Goal: Task Accomplishment & Management: Complete application form

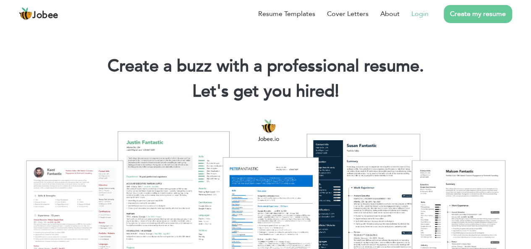
click at [424, 13] on link "Login" at bounding box center [419, 14] width 17 height 10
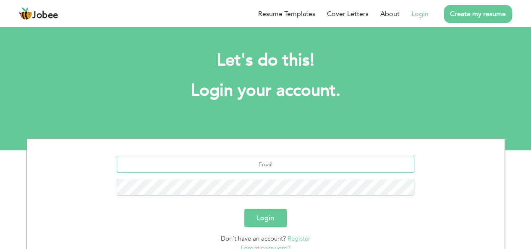
click at [290, 160] on input "text" at bounding box center [266, 164] width 298 height 17
click at [250, 165] on input "text" at bounding box center [266, 164] width 298 height 17
type input "g"
paste input "1"
type input "k.ahsanucando.01@gmail.com"
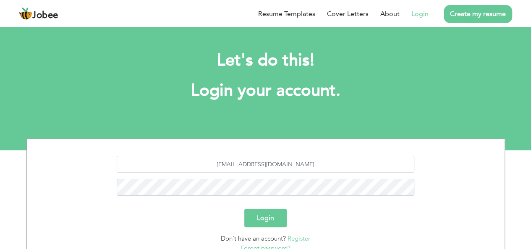
click at [276, 220] on button "Login" at bounding box center [265, 218] width 42 height 18
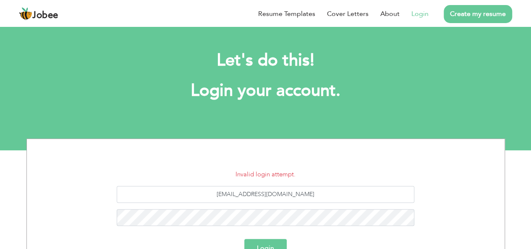
click at [269, 246] on button "Login" at bounding box center [265, 248] width 42 height 18
click at [263, 245] on button "Login" at bounding box center [265, 248] width 42 height 18
click at [263, 243] on button "Login" at bounding box center [265, 248] width 42 height 18
click at [329, 243] on div "Login" at bounding box center [265, 248] width 465 height 18
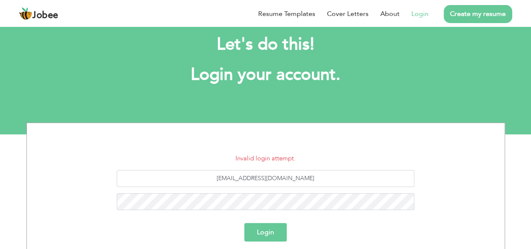
scroll to position [17, 0]
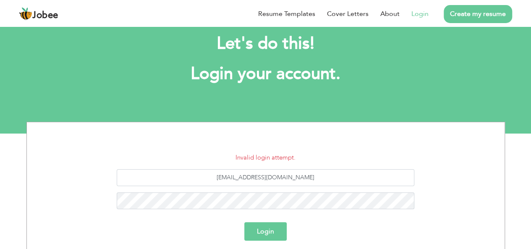
click at [270, 234] on button "Login" at bounding box center [265, 231] width 42 height 18
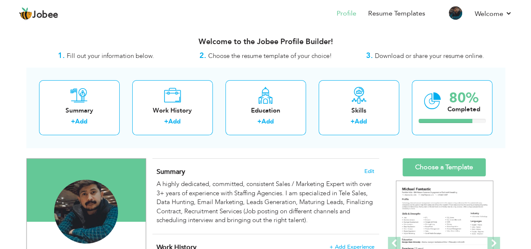
click at [127, 198] on div "Change Remove" at bounding box center [86, 216] width 106 height 72
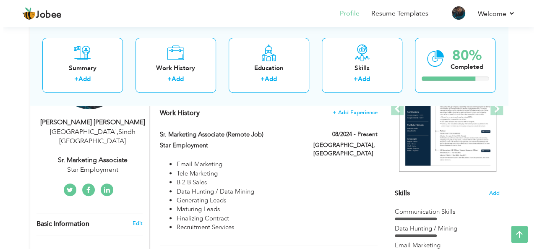
scroll to position [118, 0]
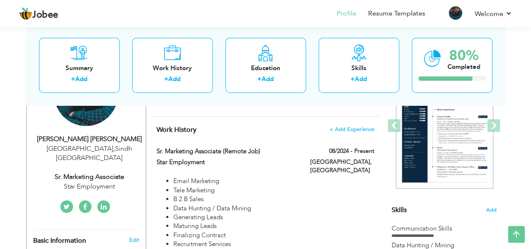
click at [116, 182] on div "Star Employment" at bounding box center [89, 187] width 112 height 10
type input "[PERSON_NAME] [GEOGRAPHIC_DATA]"
type input "Khalil"
type input "[PHONE_NUMBER]"
select select "number:166"
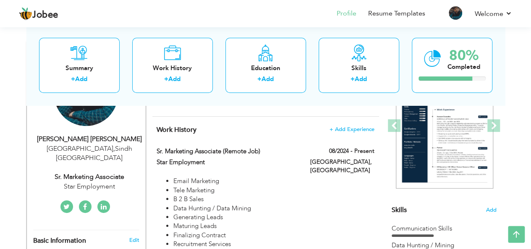
type input "Sindh"
type input "[GEOGRAPHIC_DATA]"
select select "number:5"
type input "Star Employment"
type input "Sr. Marketing Associate"
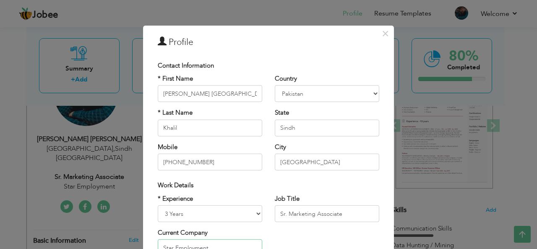
click at [223, 243] on input "Star Employment" at bounding box center [210, 247] width 104 height 17
drag, startPoint x: 223, startPoint y: 243, endPoint x: 212, endPoint y: 243, distance: 11.3
click at [212, 243] on input "Star Employment" at bounding box center [210, 247] width 104 height 17
click at [216, 242] on input "Star Employment" at bounding box center [210, 247] width 104 height 17
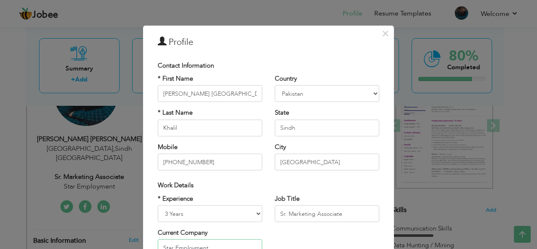
click at [216, 242] on input "Star Employment" at bounding box center [210, 247] width 104 height 17
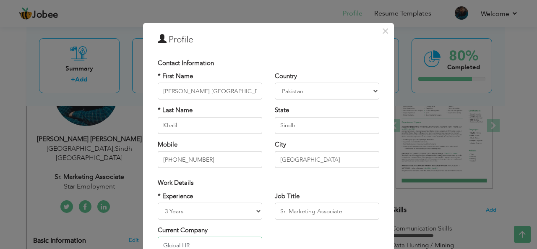
type input "Global HR"
click at [354, 226] on div "* Experience Entry Level Less than 1 Year 1 Year 2 Years 3 Years 4 Years 5 Year…" at bounding box center [268, 225] width 234 height 68
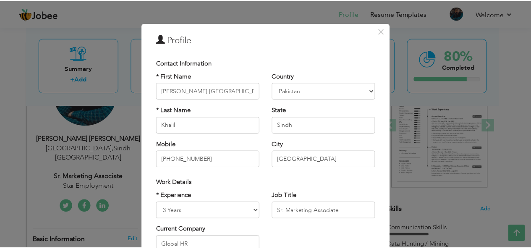
scroll to position [128, 0]
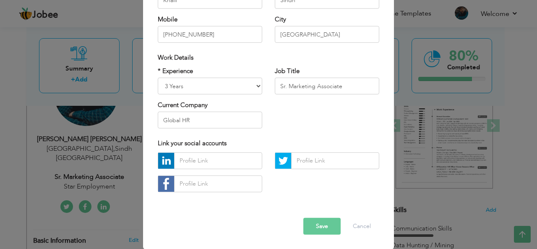
click at [320, 221] on button "Save" at bounding box center [321, 226] width 37 height 17
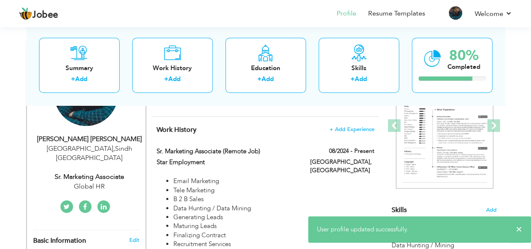
click at [461, 201] on section "‹ › Previous Next" at bounding box center [444, 132] width 105 height 147
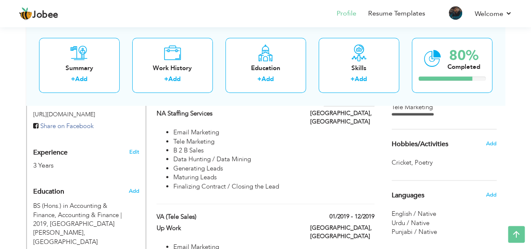
scroll to position [302, 0]
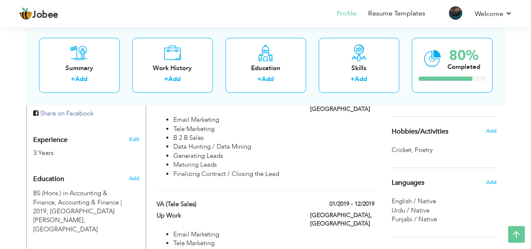
click at [367, 168] on div "Sales Associate 01/2023 - 07/2024 Sales Associate 01/2023 - 07/2024 NA Staffing…" at bounding box center [265, 139] width 217 height 106
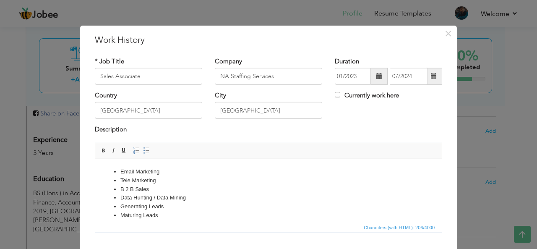
click at [487, 123] on div "× Work History * Job Title Sales Associate Company NA Staffing Services" at bounding box center [268, 124] width 537 height 249
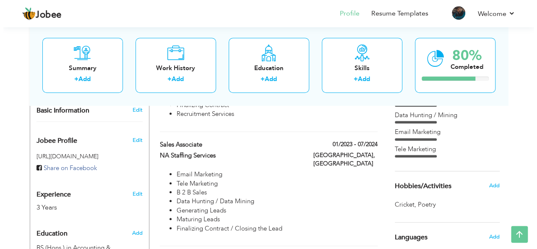
scroll to position [269, 0]
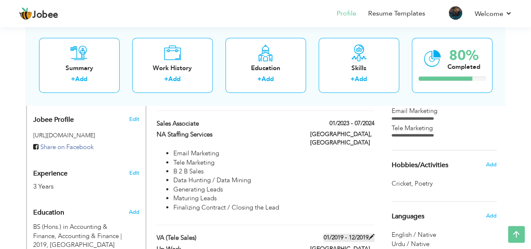
click at [345, 233] on label "01/2019 - 12/2019" at bounding box center [349, 237] width 51 height 8
type input "VA (Tele Sales)"
type input "Up Work"
type input "01/2019"
type input "12/2019"
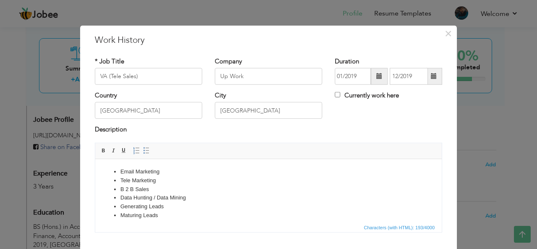
click at [376, 72] on span at bounding box center [379, 76] width 17 height 17
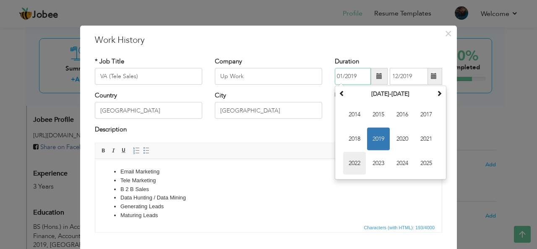
click at [351, 165] on span "2022" at bounding box center [354, 163] width 23 height 23
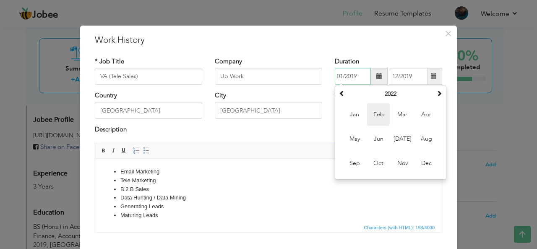
click at [371, 116] on span "Feb" at bounding box center [378, 114] width 23 height 23
type input "02/2022"
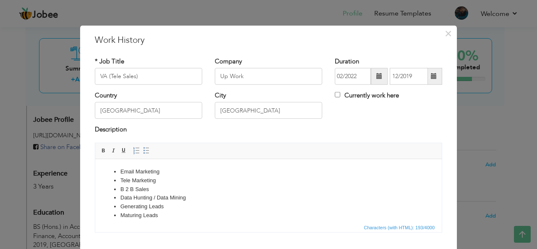
click at [432, 75] on span at bounding box center [434, 76] width 6 height 6
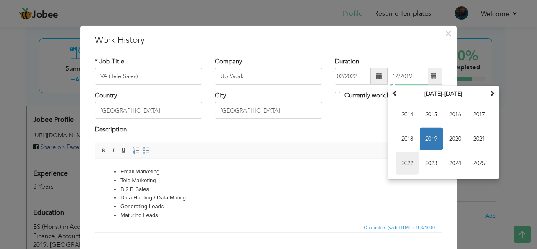
click at [397, 162] on span "2022" at bounding box center [407, 163] width 23 height 23
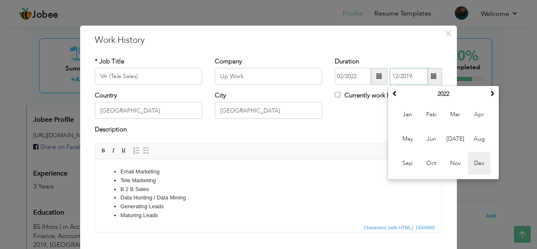
click at [475, 166] on span "Dec" at bounding box center [479, 163] width 23 height 23
type input "12/2022"
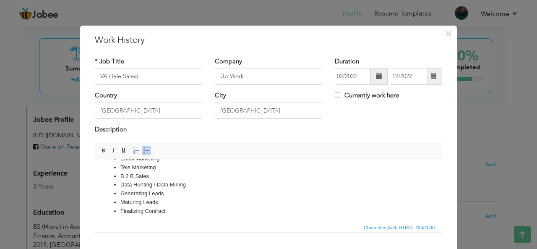
scroll to position [50, 0]
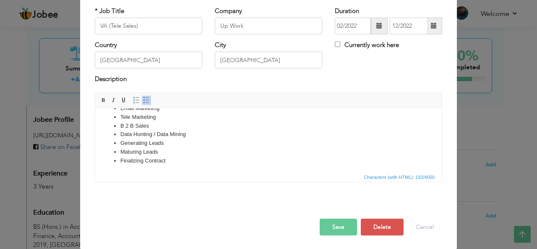
click at [336, 224] on button "Save" at bounding box center [338, 227] width 37 height 17
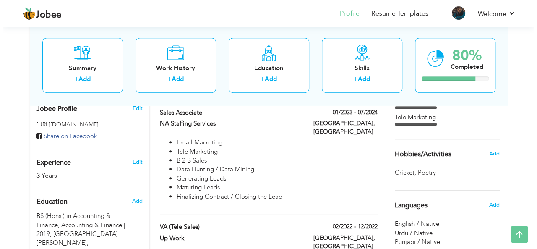
scroll to position [229, 0]
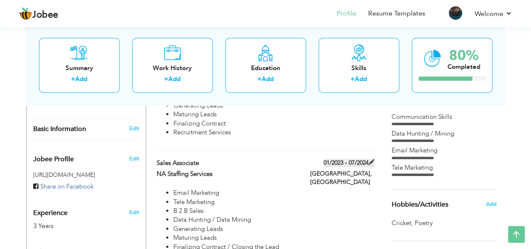
click at [372, 159] on span at bounding box center [371, 162] width 6 height 6
type input "Sales Associate"
type input "NA Staffing Services"
type input "01/2023"
type input "07/2024"
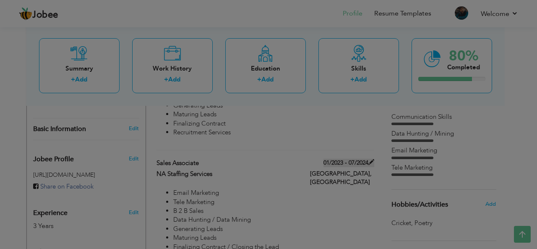
scroll to position [0, 0]
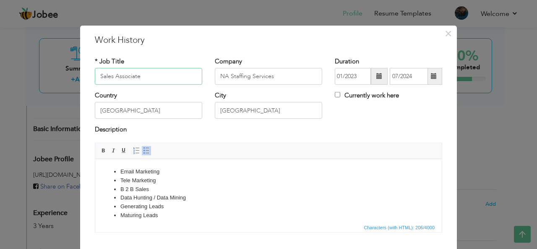
click at [145, 73] on input "Sales Associate" at bounding box center [148, 76] width 107 height 17
drag, startPoint x: 149, startPoint y: 78, endPoint x: 76, endPoint y: 71, distance: 73.8
click at [76, 71] on div "× Work History * Job Title Sales Associate Company NA Staffing Services" at bounding box center [268, 124] width 537 height 249
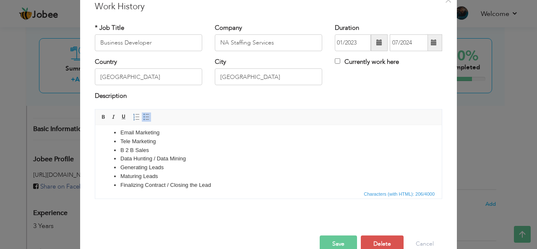
scroll to position [50, 0]
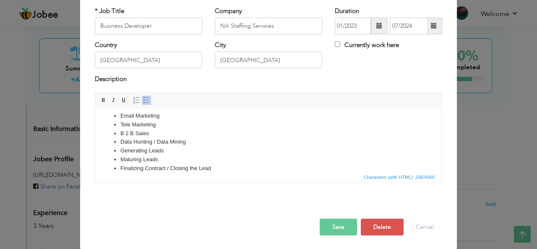
click at [338, 232] on button "Save" at bounding box center [338, 227] width 37 height 17
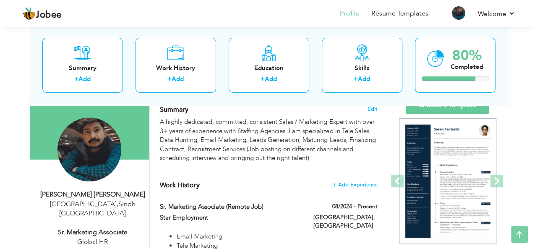
scroll to position [112, 0]
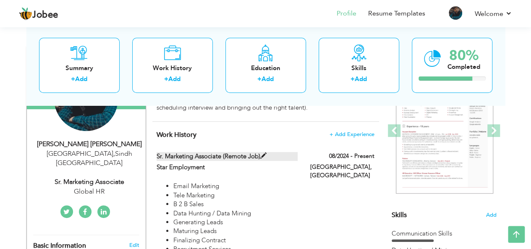
click at [264, 154] on span at bounding box center [263, 156] width 6 height 6
type input "Sr. Marketing Associate (Remote Job)"
type input "Star Employment"
type input "08/2024"
checkbox input "true"
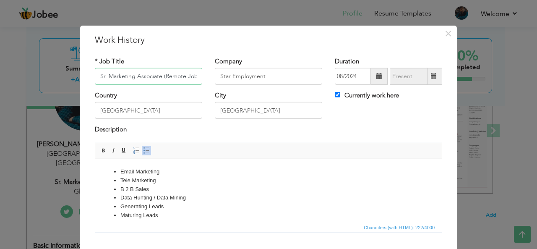
scroll to position [0, 0]
drag, startPoint x: 197, startPoint y: 74, endPoint x: 89, endPoint y: 63, distance: 108.0
click at [89, 63] on div "* Job Title Sr. Marketing Associate (Remote Job)" at bounding box center [149, 74] width 120 height 34
type input "Global HR"
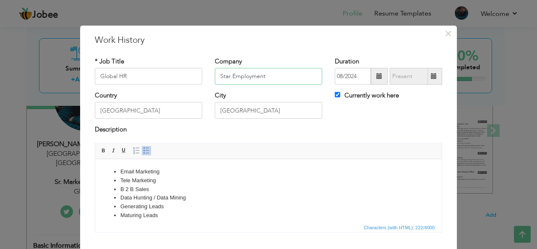
drag, startPoint x: 269, startPoint y: 74, endPoint x: 180, endPoint y: 70, distance: 89.1
click at [236, 72] on input "Star Employment" at bounding box center [268, 76] width 107 height 17
type input "S"
type input "Global HR"
drag, startPoint x: 147, startPoint y: 78, endPoint x: 57, endPoint y: 63, distance: 91.9
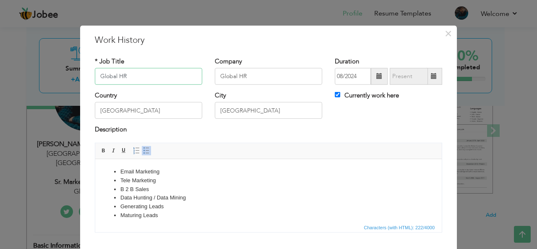
click at [57, 63] on div "× Work History * Job Title Global HR Company Global HR Duration 08/2024" at bounding box center [268, 124] width 537 height 249
type input "Sr. Business Developer"
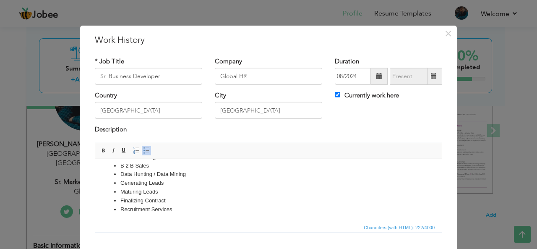
scroll to position [50, 0]
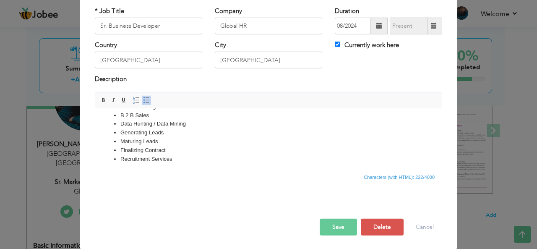
click at [330, 229] on button "Save" at bounding box center [338, 227] width 37 height 17
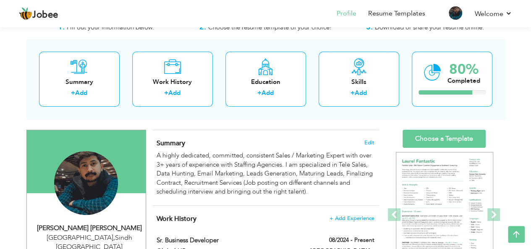
scroll to position [17, 0]
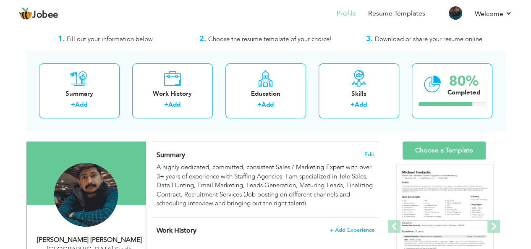
click at [326, 207] on div "Summary Edit A highly dedicated, committed, consistent Sales / Marketing Expert…" at bounding box center [265, 179] width 227 height 75
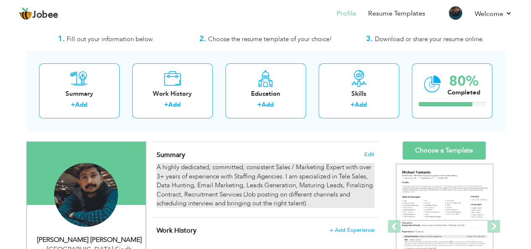
click at [317, 201] on div "A highly dedicated, committed, consistent Sales / Marketing Expert with over 3+…" at bounding box center [265, 185] width 217 height 45
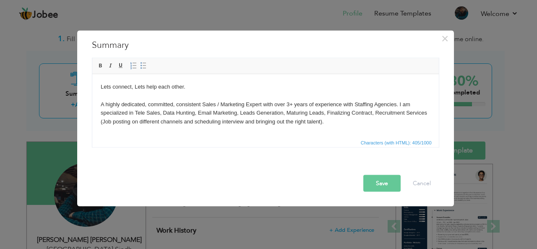
click at [190, 85] on body "Lets connect, Lets help each other. ​​​​​​​ A highly dedicated, committed, cons…" at bounding box center [265, 104] width 330 height 44
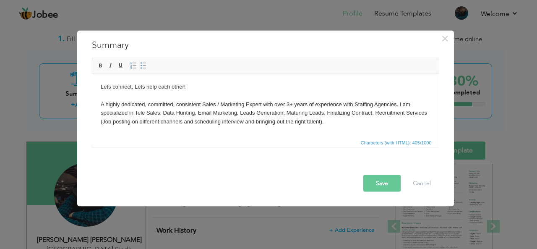
click at [101, 103] on body "Lets connect, Lets help each other ! A highly dedicated, committed, consistent …" at bounding box center [265, 104] width 330 height 44
click at [168, 102] on body "Lets connect, Lets help each other ! This is [PERSON_NAME] [PERSON_NAME] - A hi…" at bounding box center [265, 104] width 330 height 44
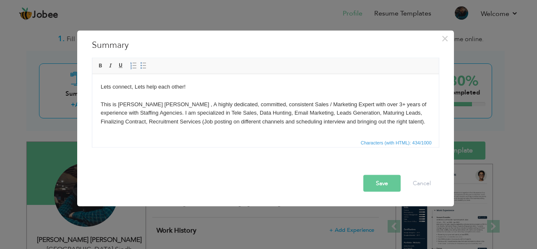
click at [165, 104] on body "Lets connect, Lets help each other ! This is [PERSON_NAME] [PERSON_NAME] , A hi…" at bounding box center [265, 104] width 330 height 44
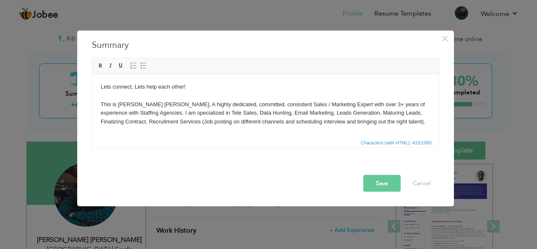
click at [168, 104] on body "Lets connect, Lets help each other ! This is [PERSON_NAME] [PERSON_NAME], A hig…" at bounding box center [265, 104] width 330 height 44
click at [167, 104] on body "Lets connect, Lets help each other ! This is [PERSON_NAME] [PERSON_NAME], A hig…" at bounding box center [265, 104] width 330 height 44
click at [167, 103] on body "Lets connect, Lets help each other ! This is [PERSON_NAME] [PERSON_NAME], A hig…" at bounding box center [265, 104] width 330 height 44
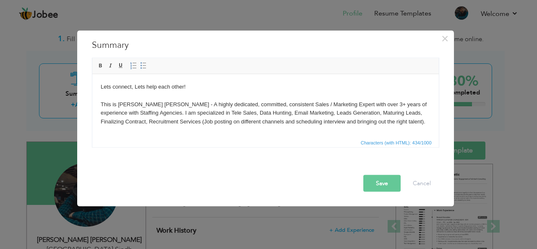
click at [167, 119] on body "Lets connect, Lets help each other ! This is [PERSON_NAME] [PERSON_NAME] - A hi…" at bounding box center [265, 104] width 330 height 44
click at [166, 101] on body "Lets connect, Lets help each other ! This is [PERSON_NAME] [PERSON_NAME] - A hi…" at bounding box center [265, 104] width 330 height 44
click at [378, 181] on button "Save" at bounding box center [381, 183] width 37 height 17
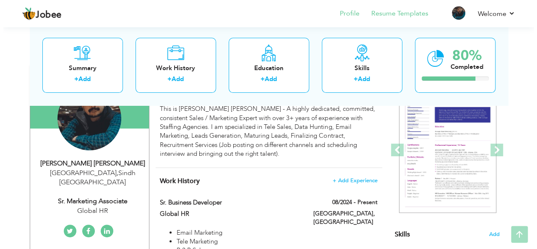
scroll to position [134, 0]
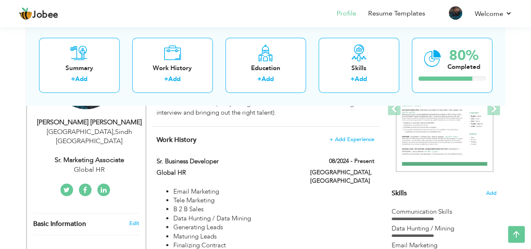
click at [123, 155] on div "Sr. Marketing Associate" at bounding box center [89, 160] width 112 height 10
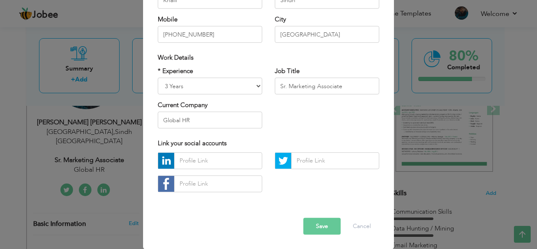
scroll to position [0, 0]
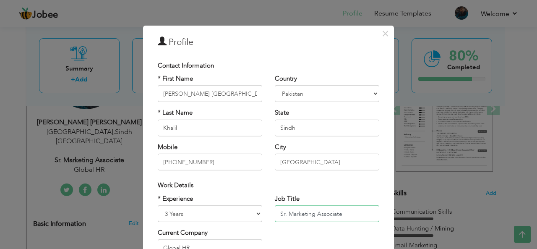
drag, startPoint x: 350, startPoint y: 216, endPoint x: 285, endPoint y: 211, distance: 64.4
click at [285, 211] on input "Sr. Marketing Associate" at bounding box center [327, 213] width 104 height 17
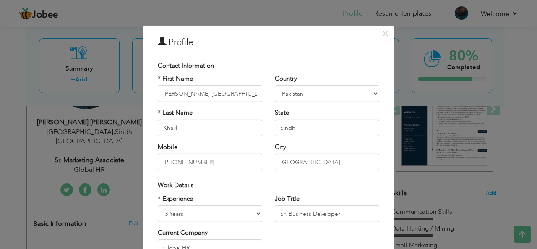
click at [530, 202] on div "× Profile Contact Information * First Name [PERSON_NAME] [GEOGRAPHIC_DATA] * La…" at bounding box center [268, 124] width 537 height 249
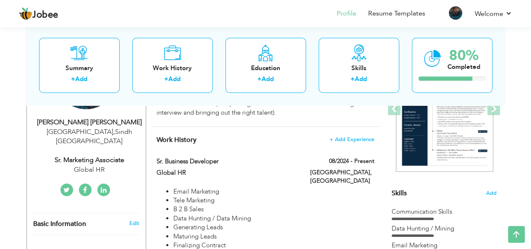
click at [94, 155] on div "Sr. Marketing Associate" at bounding box center [89, 160] width 112 height 10
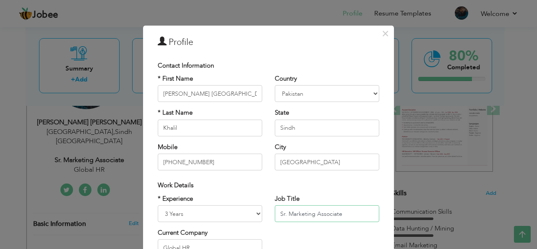
drag, startPoint x: 344, startPoint y: 212, endPoint x: 285, endPoint y: 209, distance: 59.2
click at [285, 209] on input "Sr. Marketing Associate" at bounding box center [327, 213] width 104 height 17
type input "Sr. Business Developer"
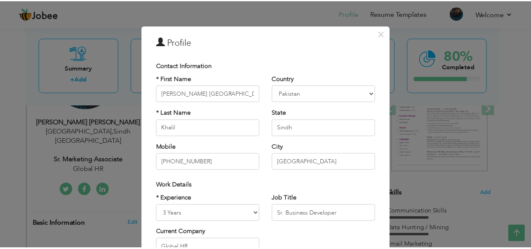
scroll to position [128, 0]
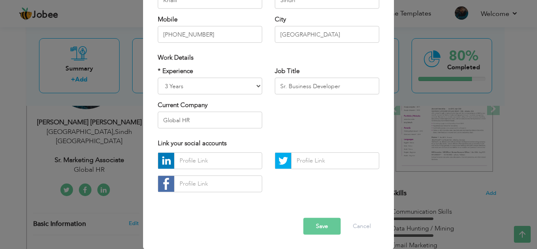
click at [316, 223] on button "Save" at bounding box center [321, 226] width 37 height 17
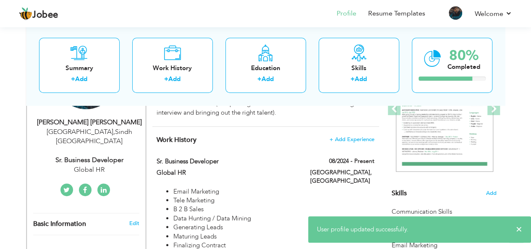
scroll to position [0, 0]
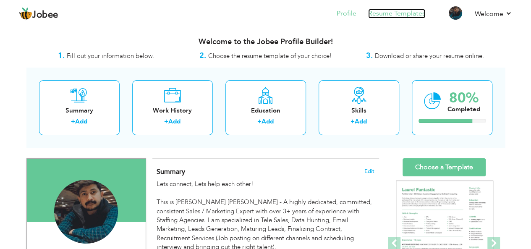
click at [398, 17] on link "Resume Templates" at bounding box center [396, 14] width 57 height 10
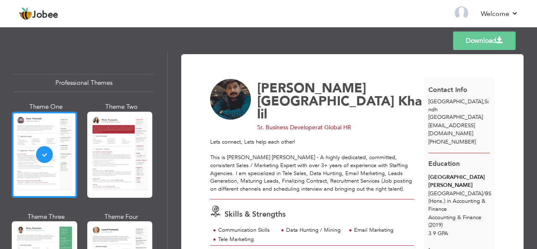
scroll to position [172, 0]
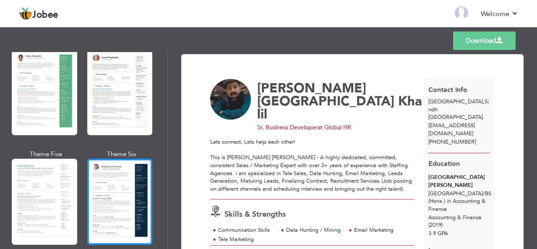
click at [137, 177] on div at bounding box center [119, 202] width 65 height 86
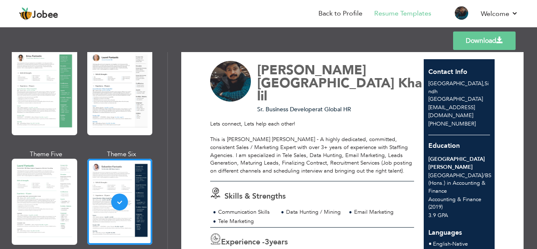
scroll to position [0, 0]
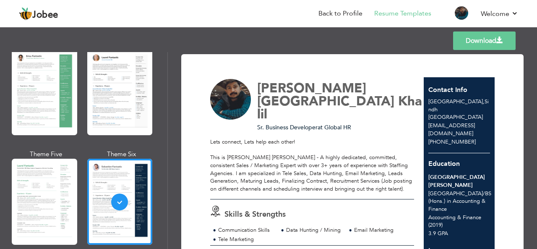
click at [475, 36] on link "Download" at bounding box center [484, 40] width 63 height 18
